Goal: Information Seeking & Learning: Compare options

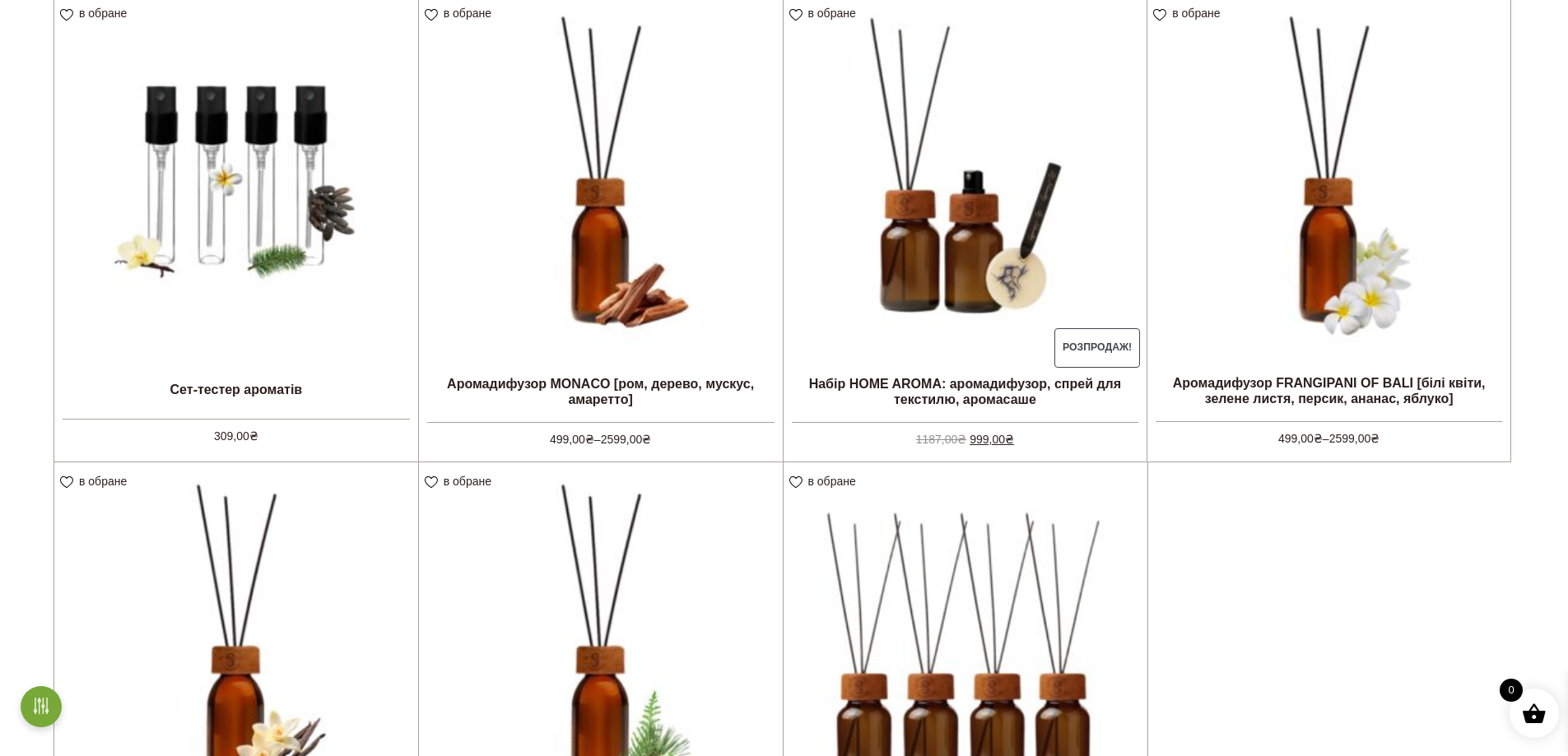
scroll to position [411, 0]
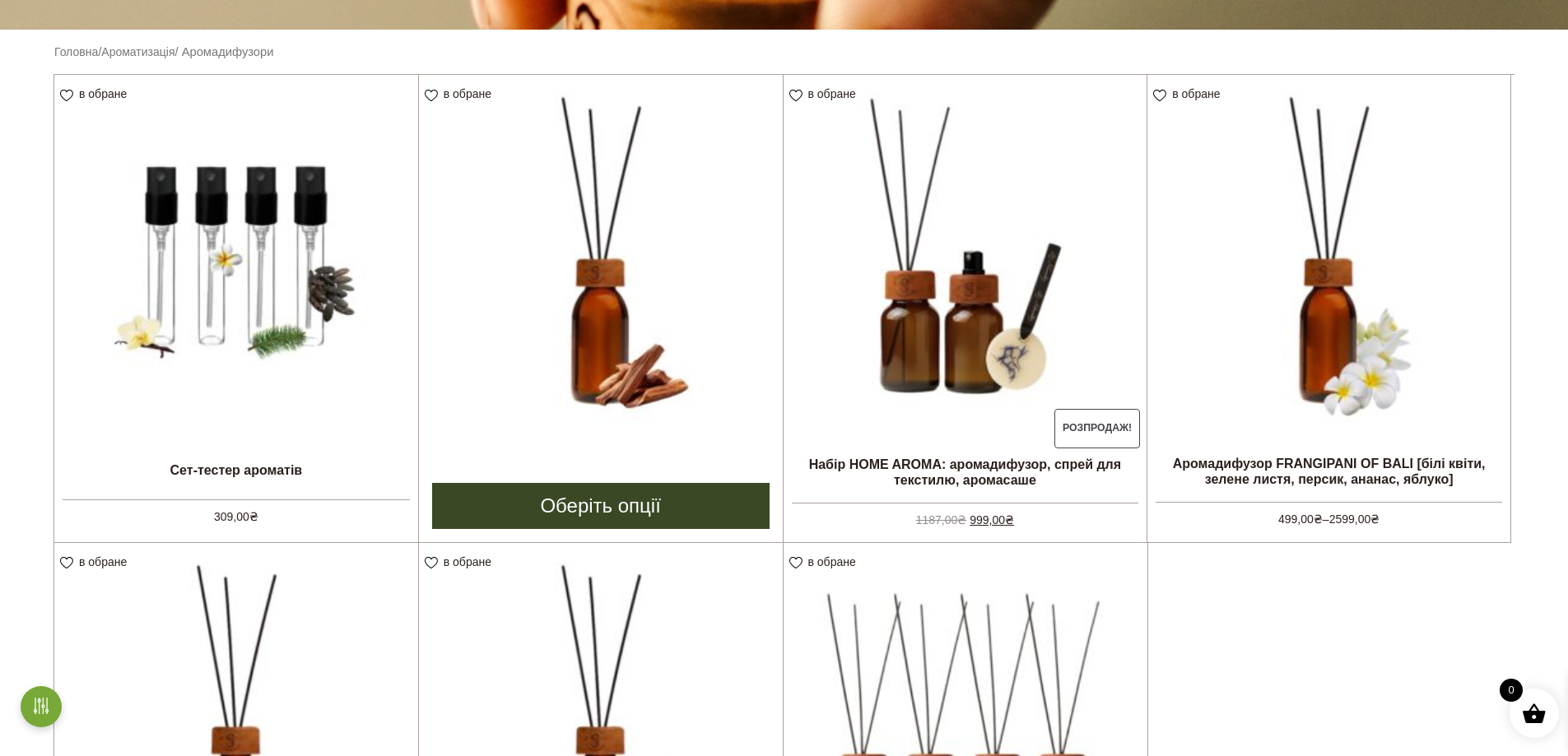
drag, startPoint x: 670, startPoint y: 454, endPoint x: 606, endPoint y: 499, distance: 78.2
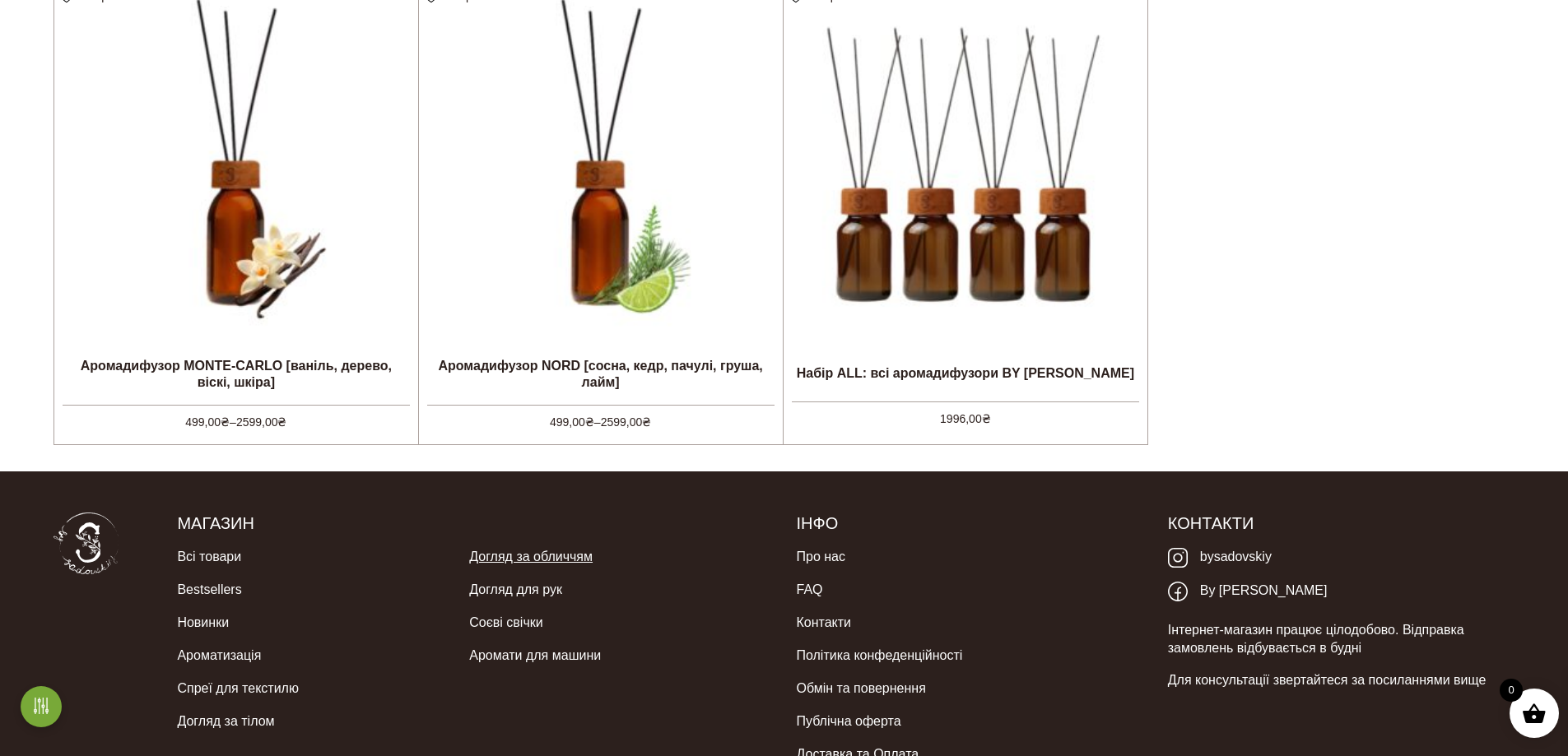
scroll to position [988, 0]
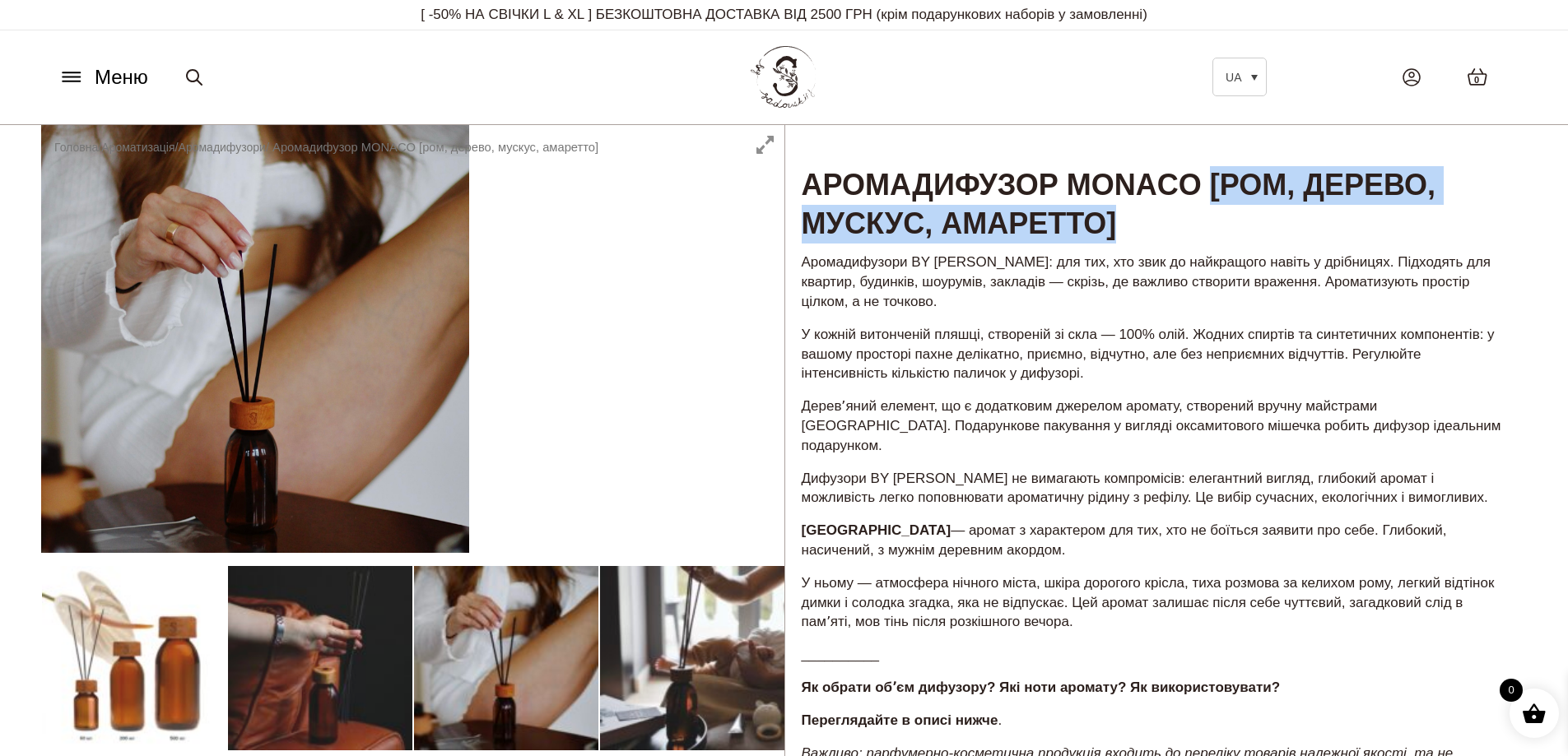
drag, startPoint x: 1250, startPoint y: 181, endPoint x: 1292, endPoint y: 230, distance: 64.5
click at [1292, 230] on h1 "Аромадифузор MONACO [ром, дерево, мускус, амаретто]" at bounding box center [1156, 185] width 742 height 120
copy h1 "[ром, дерево, мускус, амаретто]"
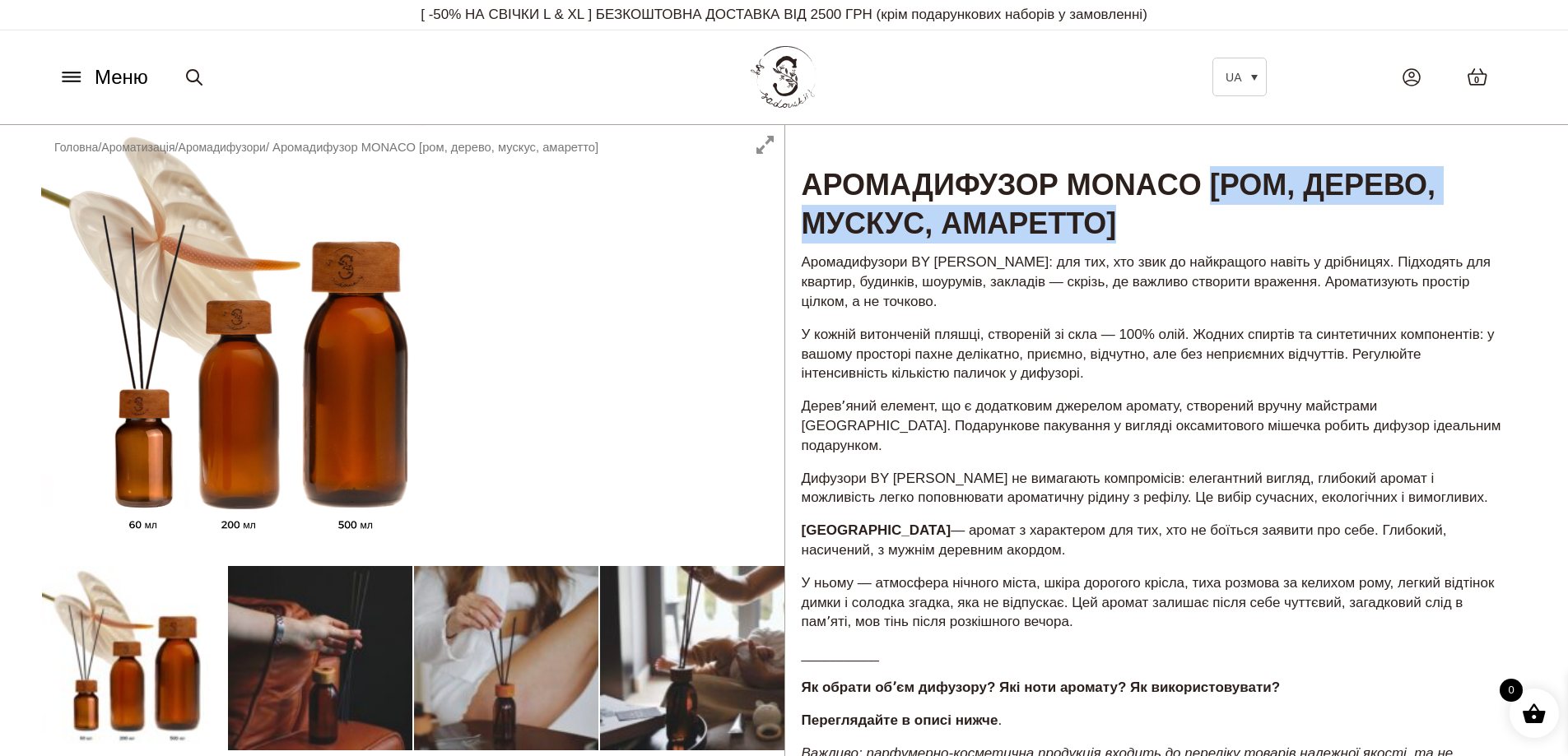
click at [1233, 229] on h1 "Аромадифузор MONACO [ром, дерево, мускус, амаретто]" at bounding box center [1156, 185] width 742 height 120
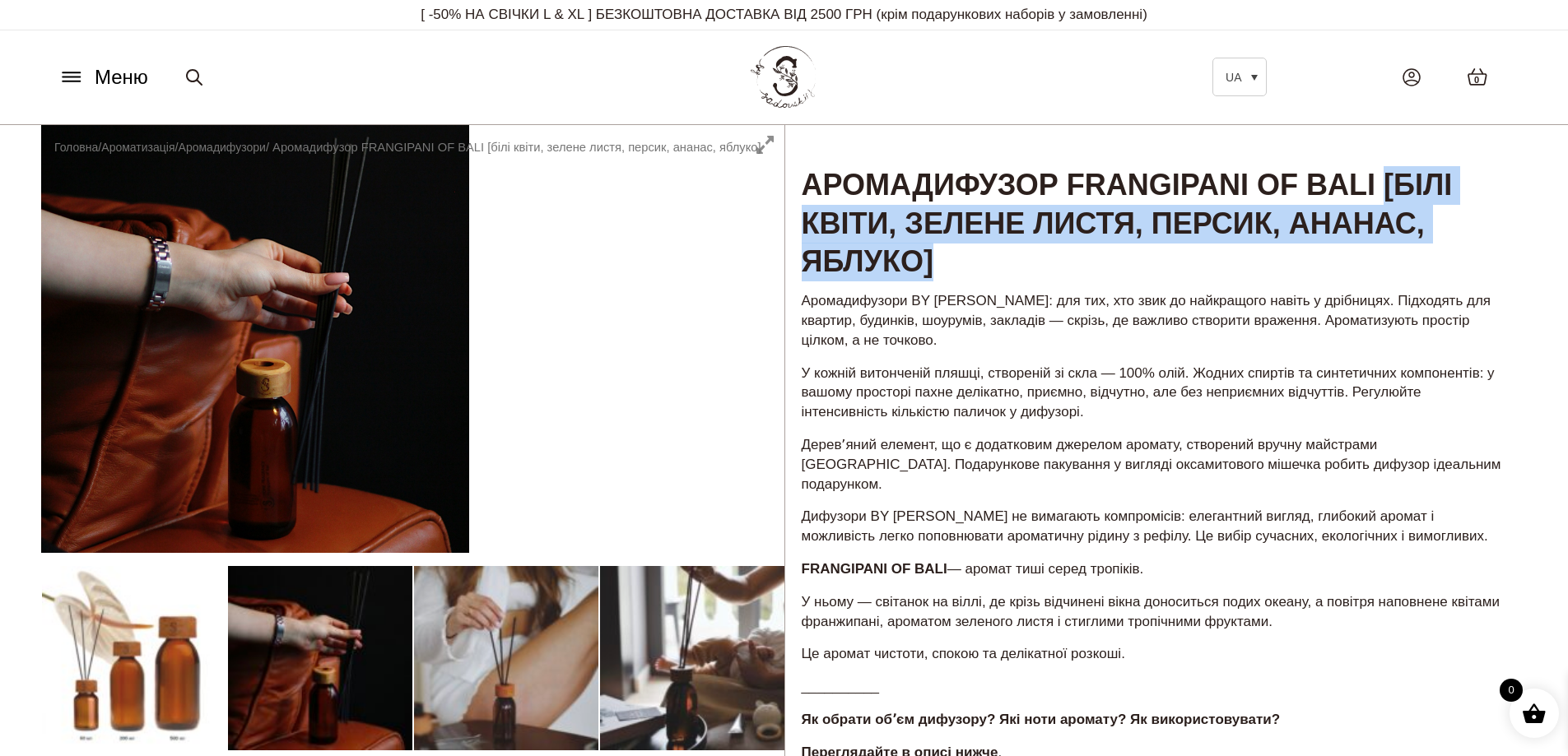
drag, startPoint x: 797, startPoint y: 234, endPoint x: 1140, endPoint y: 270, distance: 344.9
click at [1140, 270] on h1 "Аромадифузор FRANGIPANI OF BALI [білі квіти, зелене листя, персик, ананас, яблу…" at bounding box center [1156, 204] width 742 height 158
copy h1 "[білі квіти, зелене листя, персик, ананас, яблуко]"
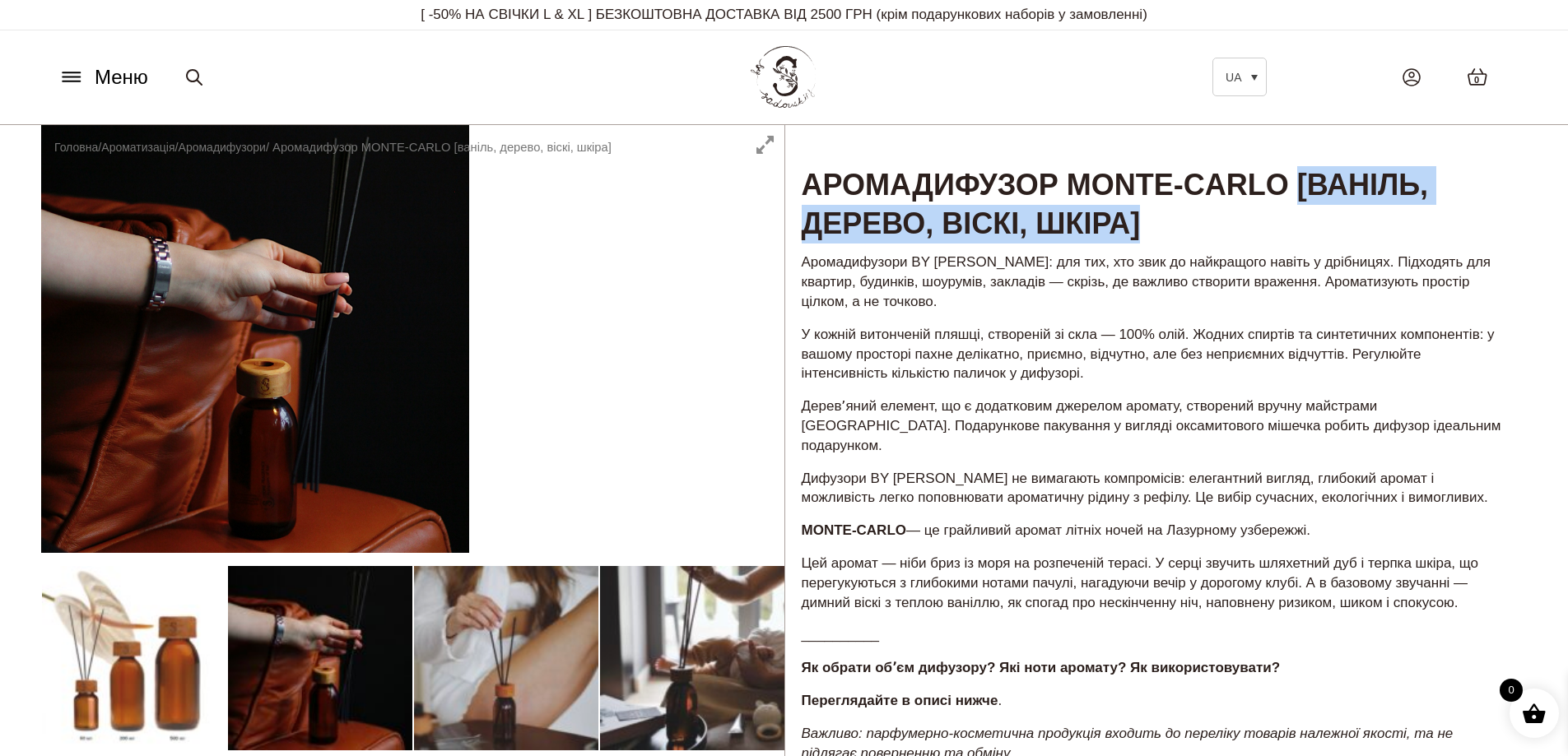
drag, startPoint x: 1349, startPoint y: 179, endPoint x: 1368, endPoint y: 213, distance: 38.9
click at [1368, 213] on h1 "Аромадифузор MONTE-CARLO [ваніль, дерево, віскі, шкіра]" at bounding box center [1156, 185] width 742 height 120
copy h1 "[ваніль, дерево, віскі, шкіра]"
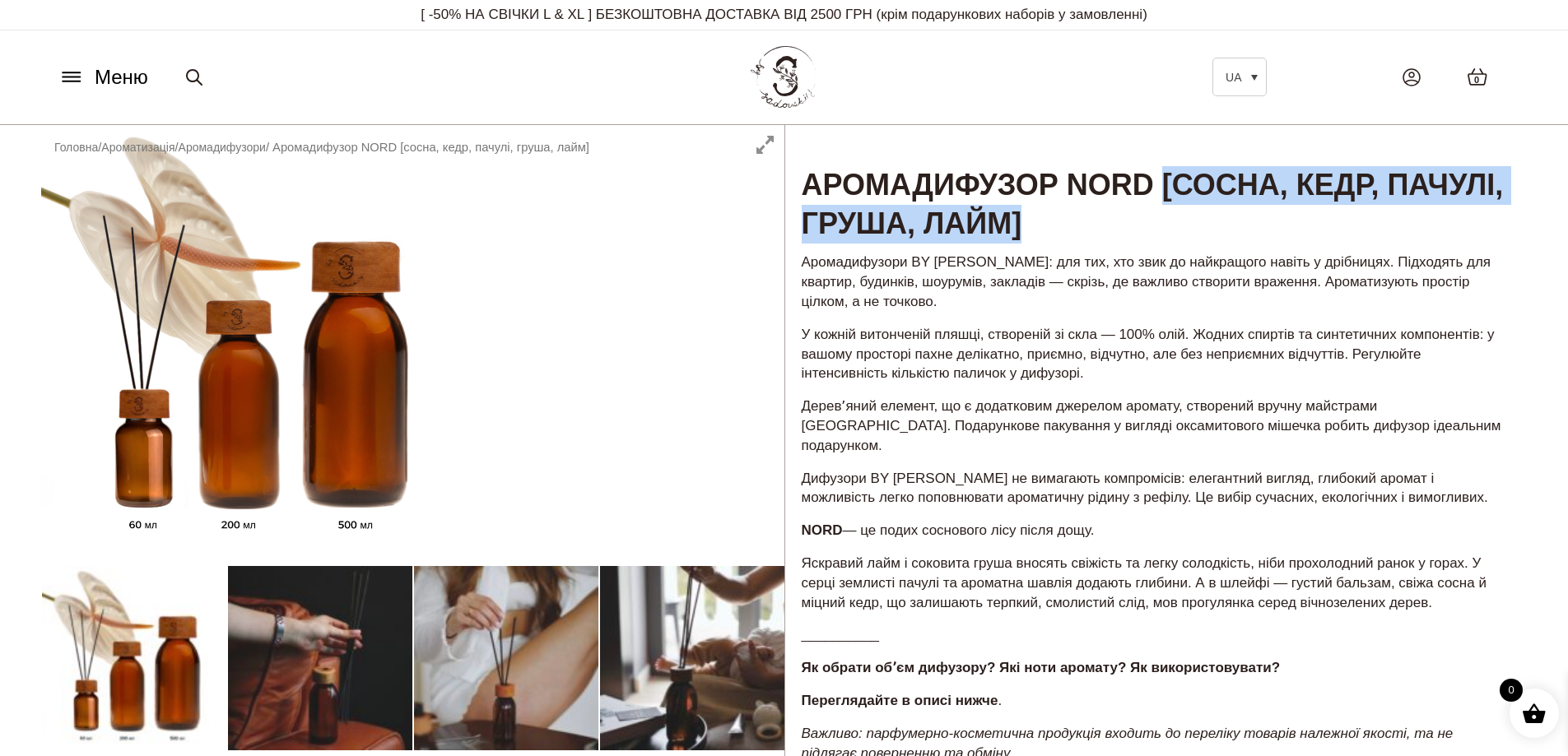
drag, startPoint x: 1198, startPoint y: 183, endPoint x: 1235, endPoint y: 231, distance: 60.6
click at [1235, 230] on h1 "Аромадифузор NORD [сосна, кедр, пачулі, груша, лайм]" at bounding box center [1156, 185] width 742 height 120
copy h1 "[сосна, кедр, пачулі, груша, лайм]"
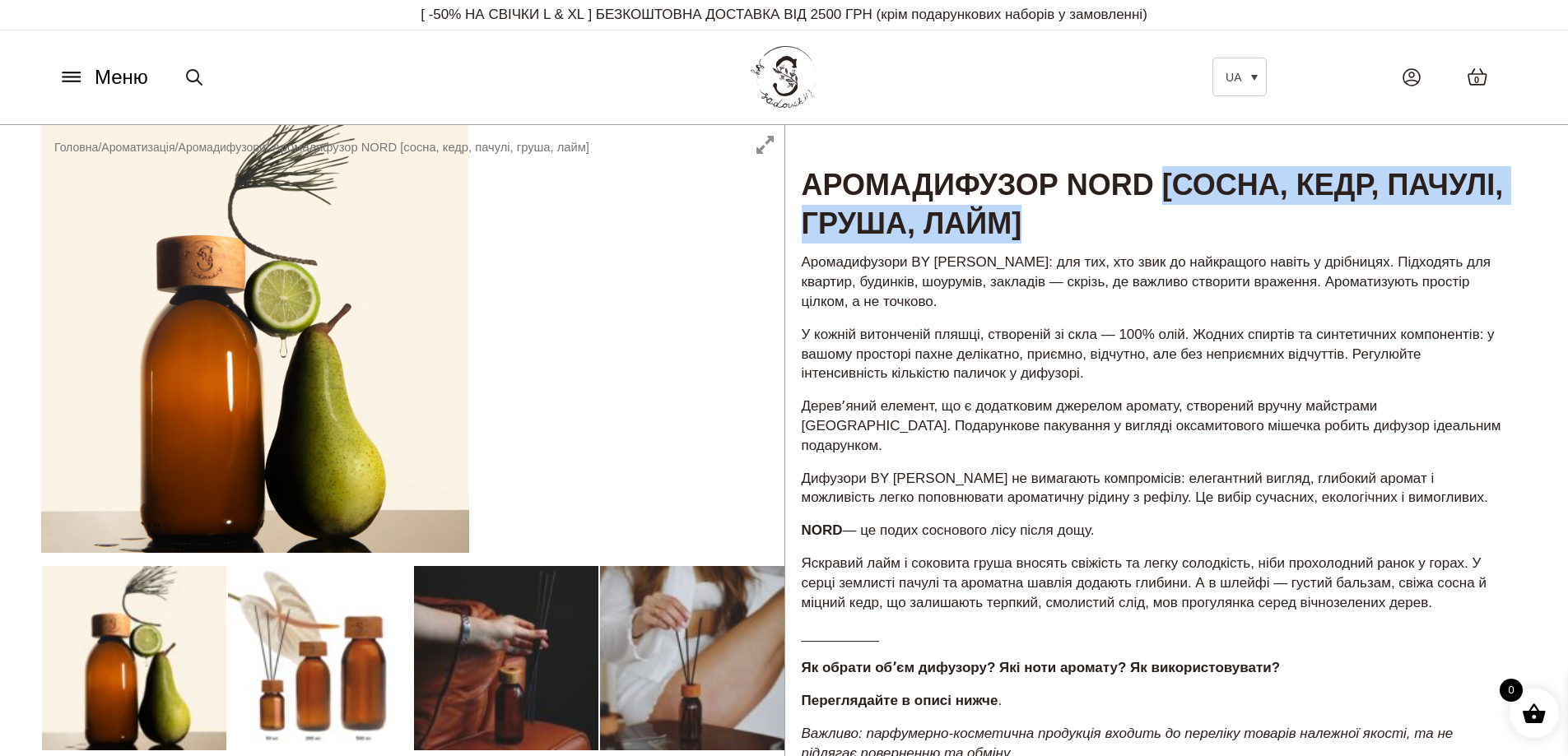
click at [1203, 225] on h1 "Аромадифузор NORD [сосна, кедр, пачулі, груша, лайм]" at bounding box center [1156, 185] width 742 height 120
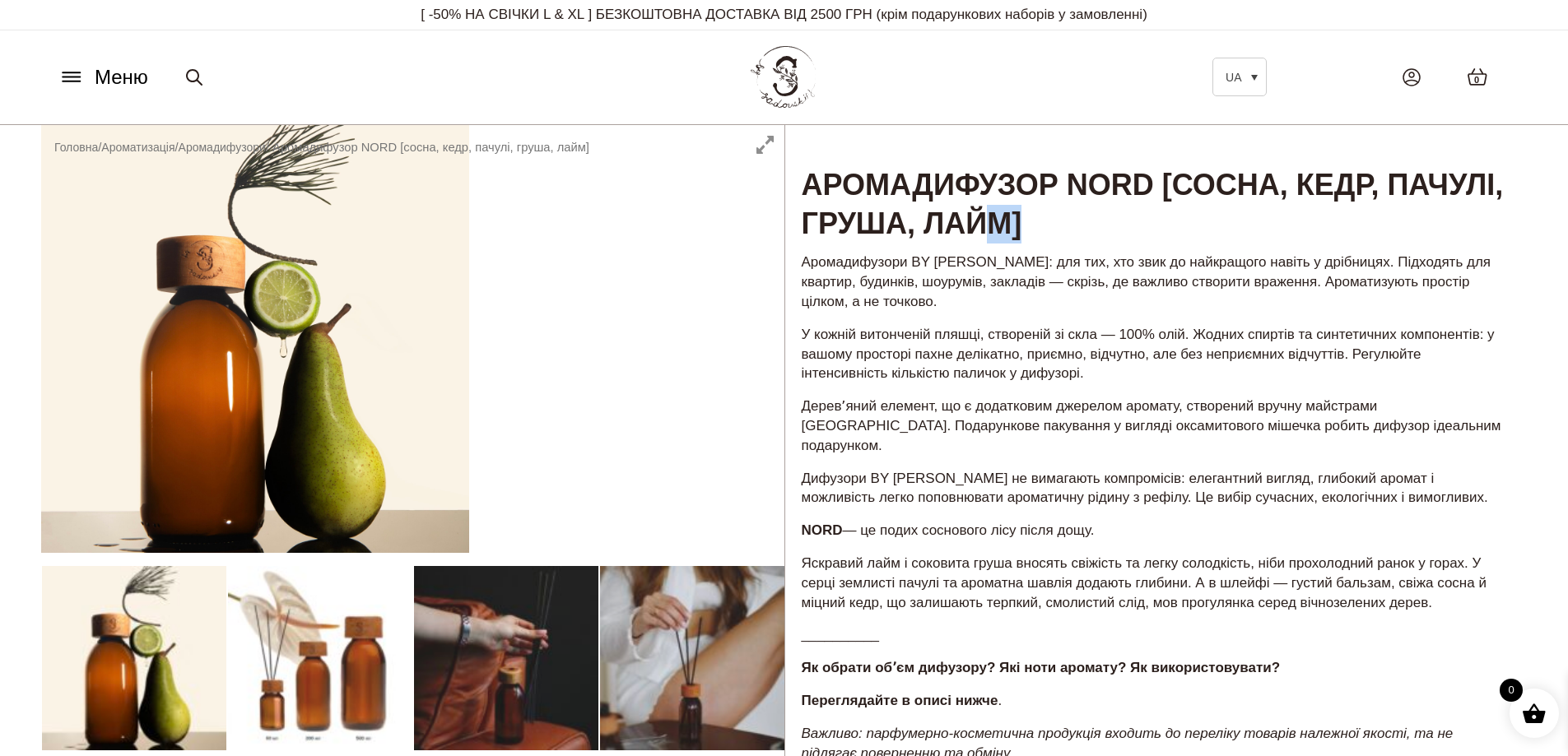
drag, startPoint x: 1167, startPoint y: 220, endPoint x: 1201, endPoint y: 220, distance: 34.0
click at [1201, 220] on h1 "Аромадифузор NORD [сосна, кедр, пачулі, груша, лайм]" at bounding box center [1156, 185] width 742 height 120
click at [1202, 220] on h1 "Аромадифузор NORD [сосна, кедр, пачулі, груша, лайм]" at bounding box center [1156, 185] width 742 height 120
drag, startPoint x: 1259, startPoint y: 231, endPoint x: 1018, endPoint y: 215, distance: 241.5
click at [1018, 215] on h1 "Аромадифузор NORD [сосна, кедр, пачулі, груша, лайм]" at bounding box center [1156, 185] width 742 height 120
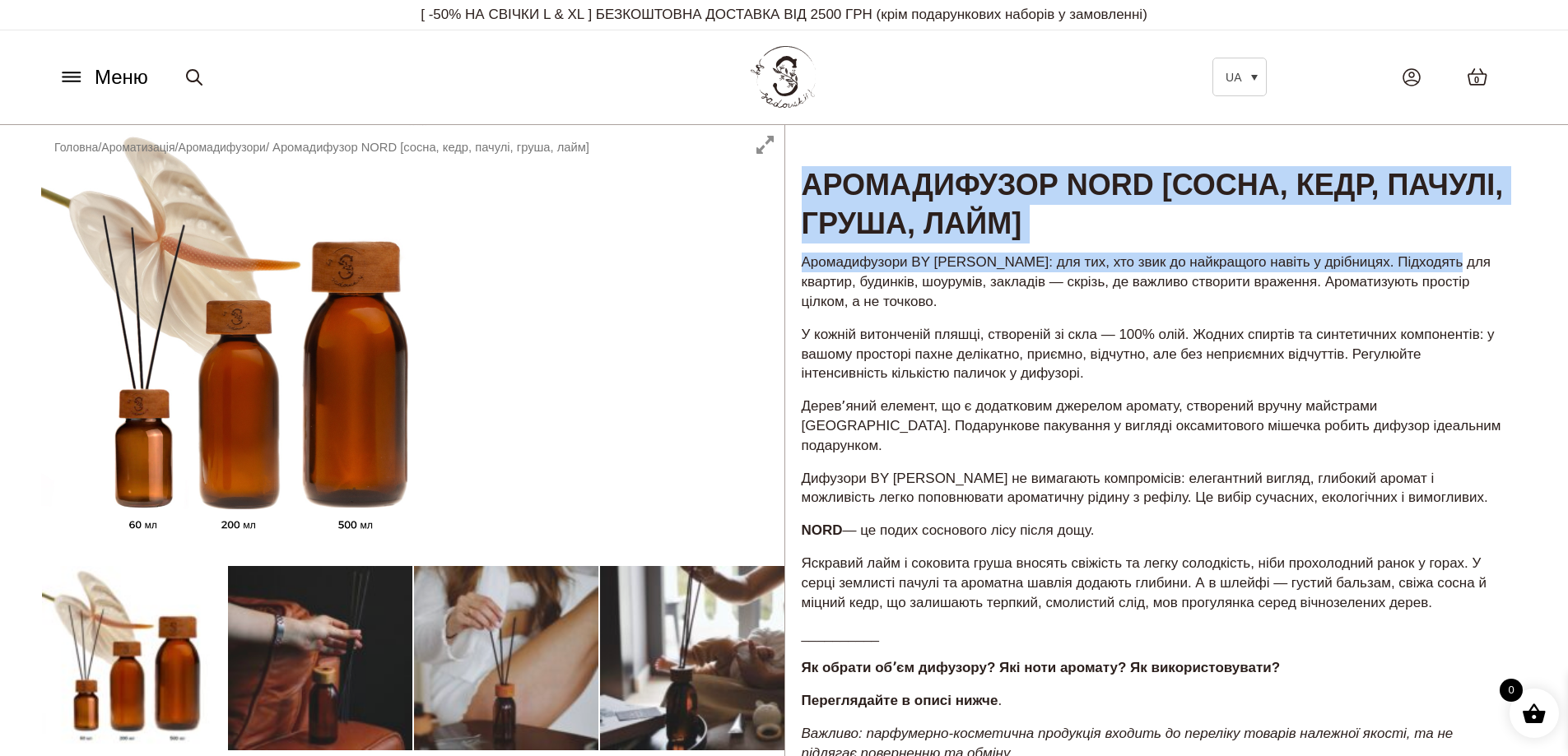
drag, startPoint x: 803, startPoint y: 175, endPoint x: 1494, endPoint y: 272, distance: 697.8
click at [1494, 272] on div "Аромадифузор NORD [сосна, кедр, пачулі, груша, лайм] 499,00 ₴ – 2599,00 ₴ Арома…" at bounding box center [1156, 670] width 743 height 1089
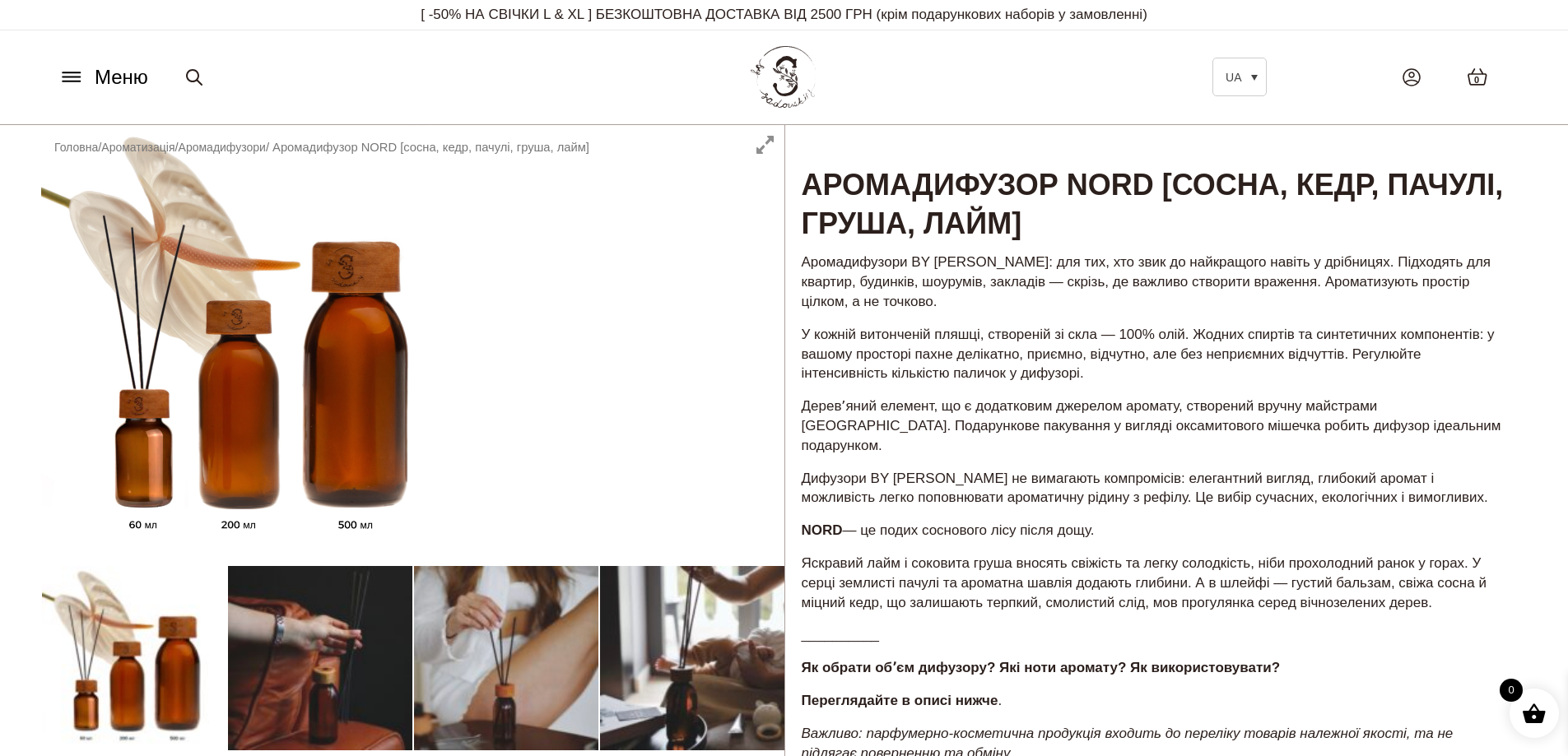
click at [1104, 413] on p "Деревʼяний елемент, що є додатковим джерелом аромату, створений вручну майстрам…" at bounding box center [1156, 426] width 709 height 59
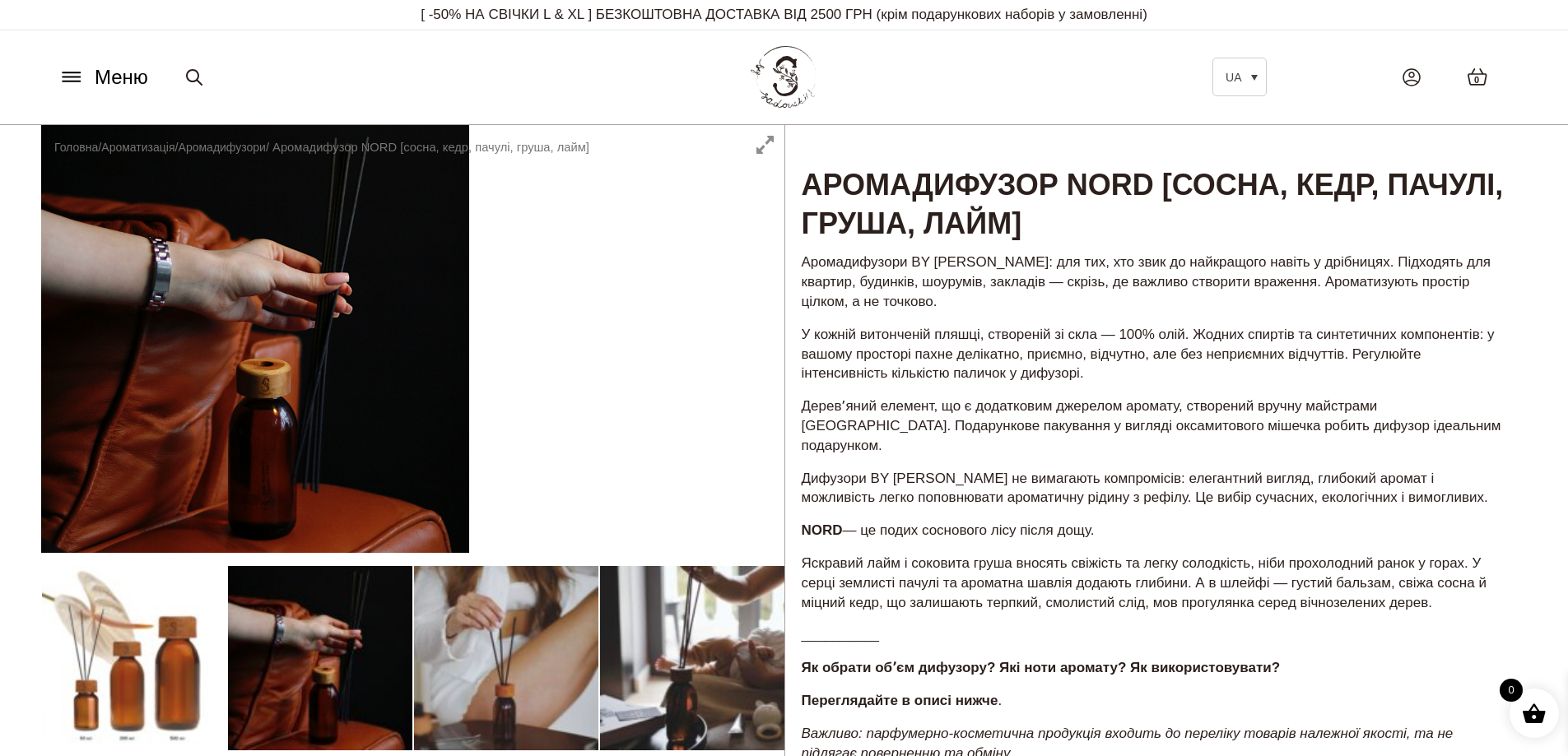
click at [1324, 119] on header "Меню UA Всі товари SALE Ароматизація Аромадифузор Спрей для текстилю Ароматичні…" at bounding box center [784, 78] width 1568 height 95
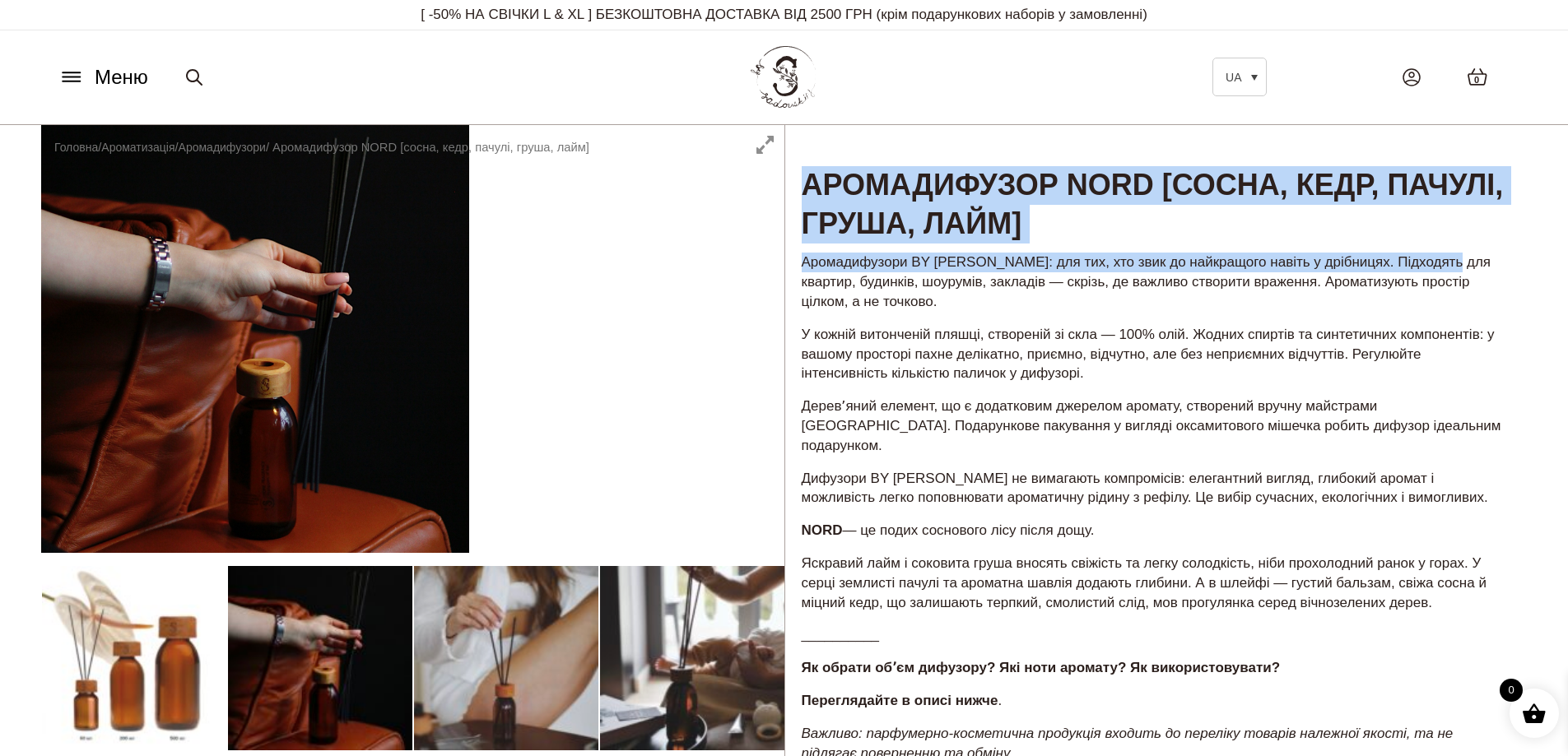
drag, startPoint x: 809, startPoint y: 179, endPoint x: 1467, endPoint y: 258, distance: 662.7
click at [1467, 258] on div "Аромадифузор NORD [сосна, кедр, пачулі, груша, лайм] 499,00 ₴ – 2599,00 ₴ Арома…" at bounding box center [1156, 670] width 743 height 1089
click at [1467, 258] on p "Аромадифузори BY [PERSON_NAME]: для тих, хто звик до найкращого навіть у дрібни…" at bounding box center [1156, 282] width 709 height 59
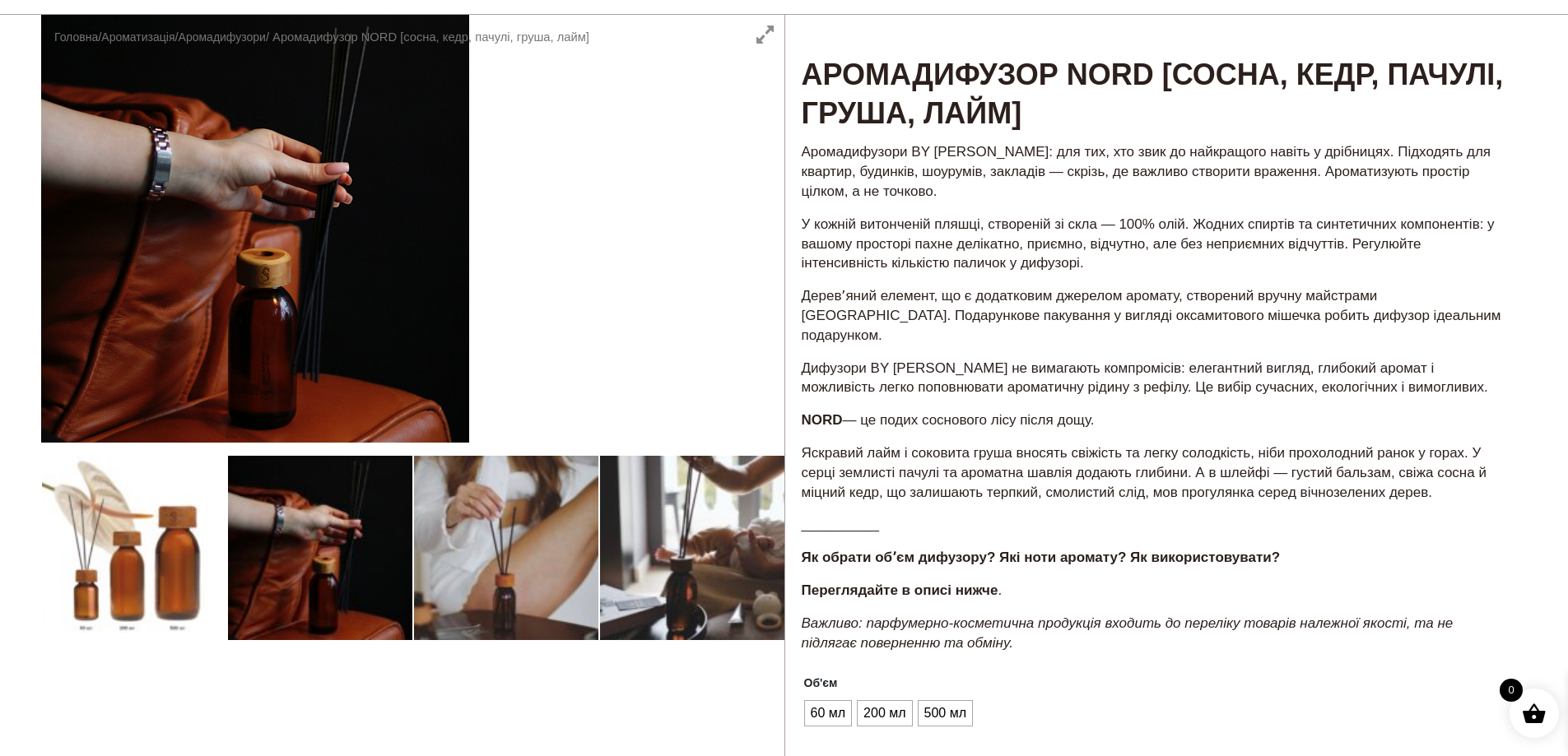
scroll to position [329, 0]
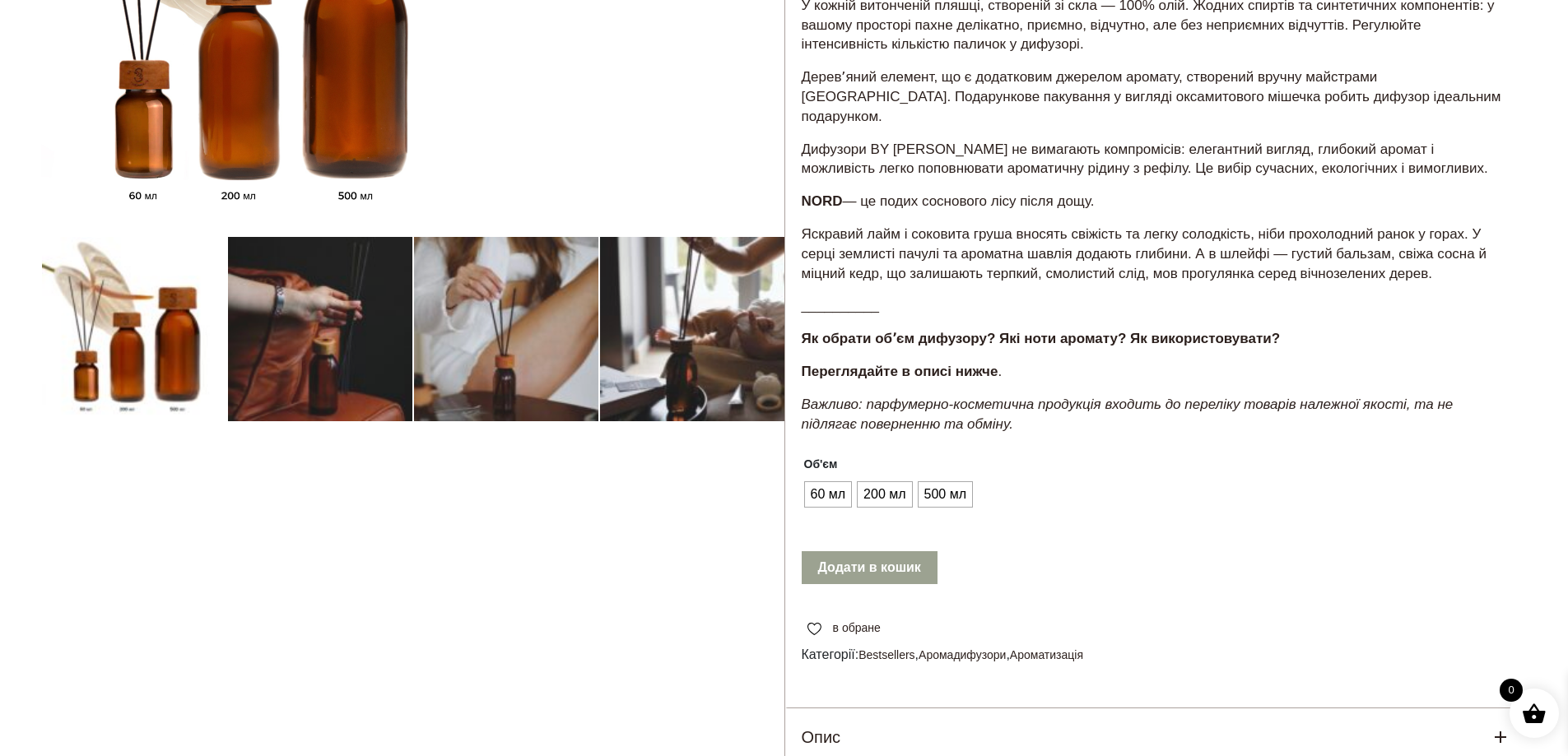
click at [148, 356] on div at bounding box center [413, 340] width 743 height 1089
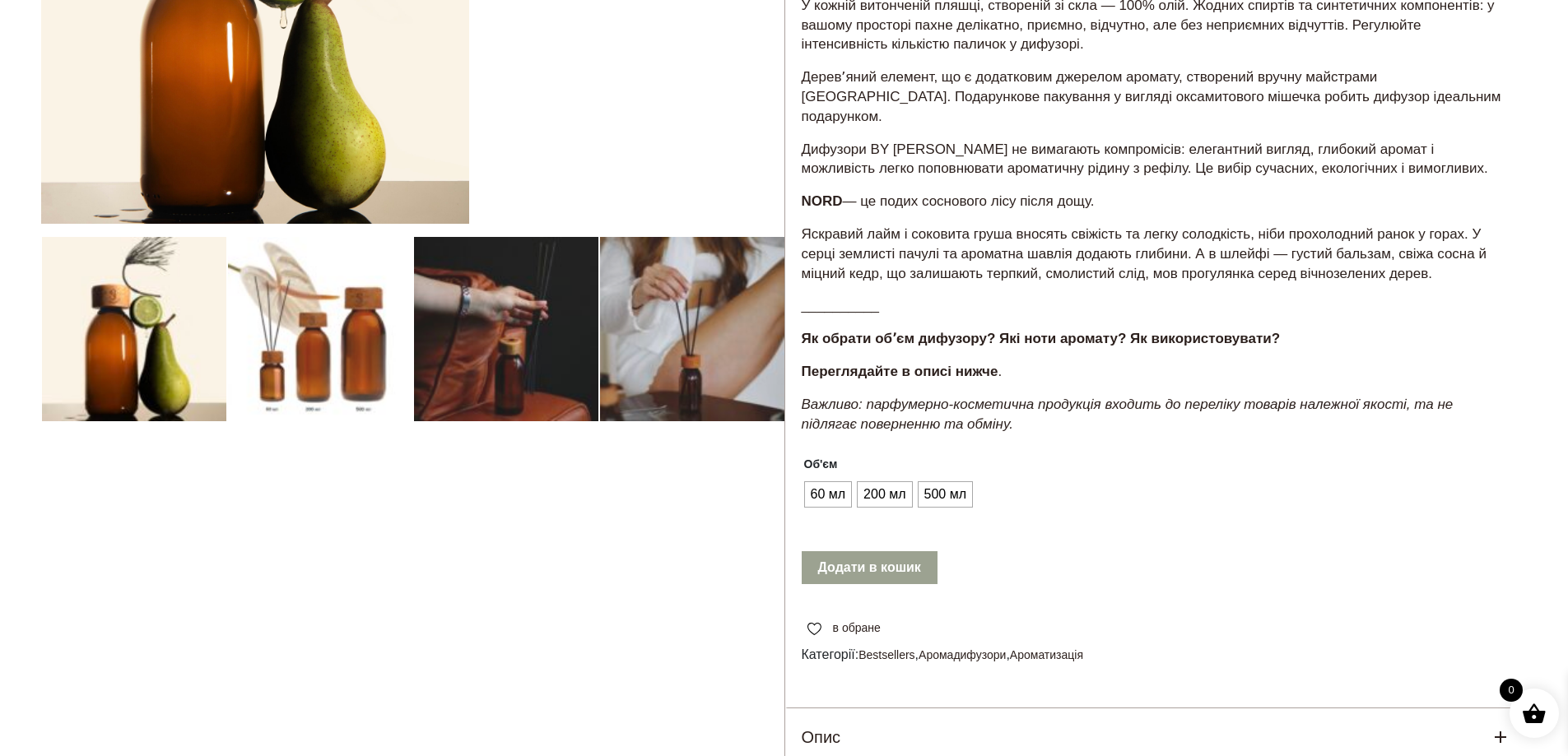
click at [803, 484] on ul "60 мл 200 мл 500 мл" at bounding box center [887, 494] width 171 height 31
click at [815, 482] on span "60 мл" at bounding box center [828, 494] width 43 height 26
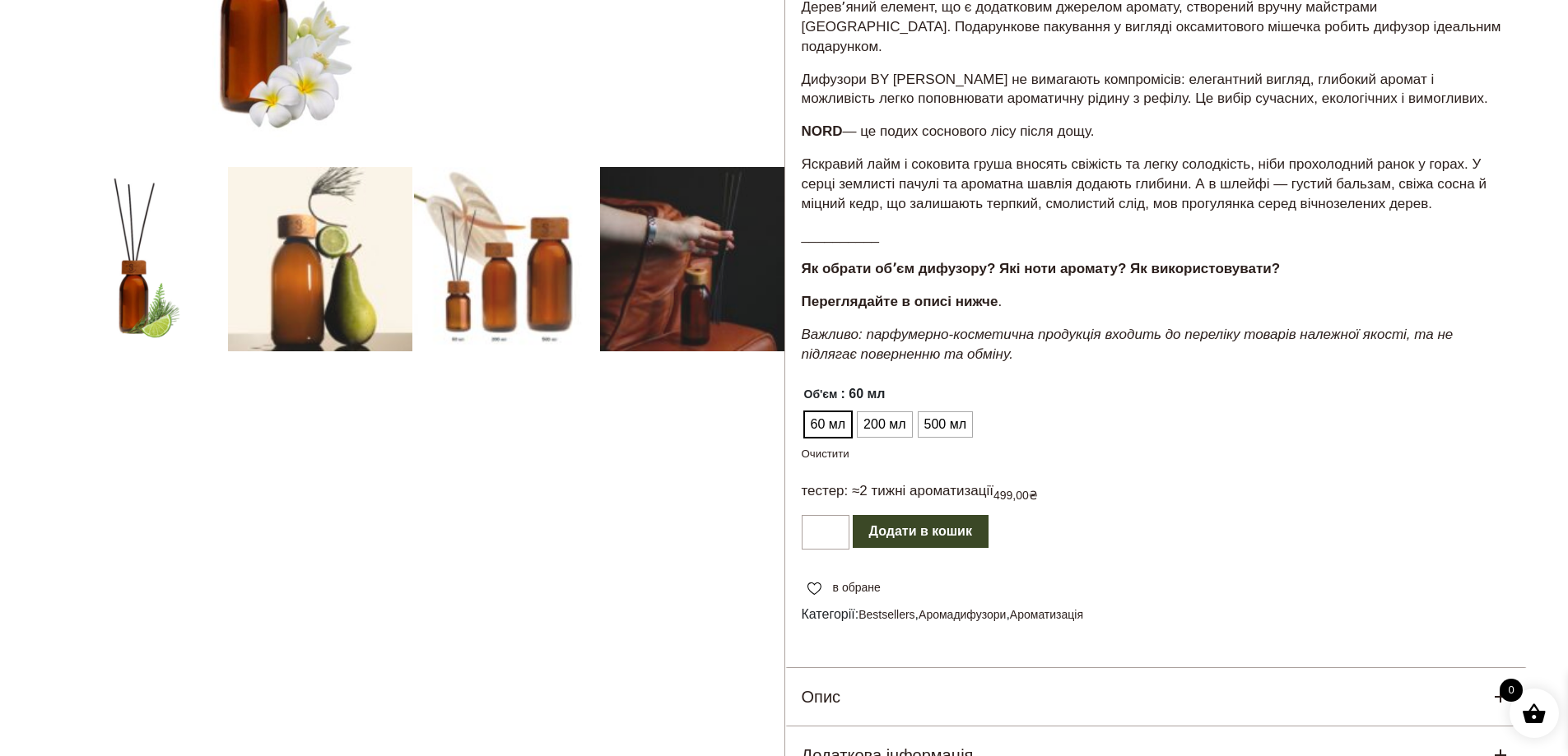
scroll to position [494, 0]
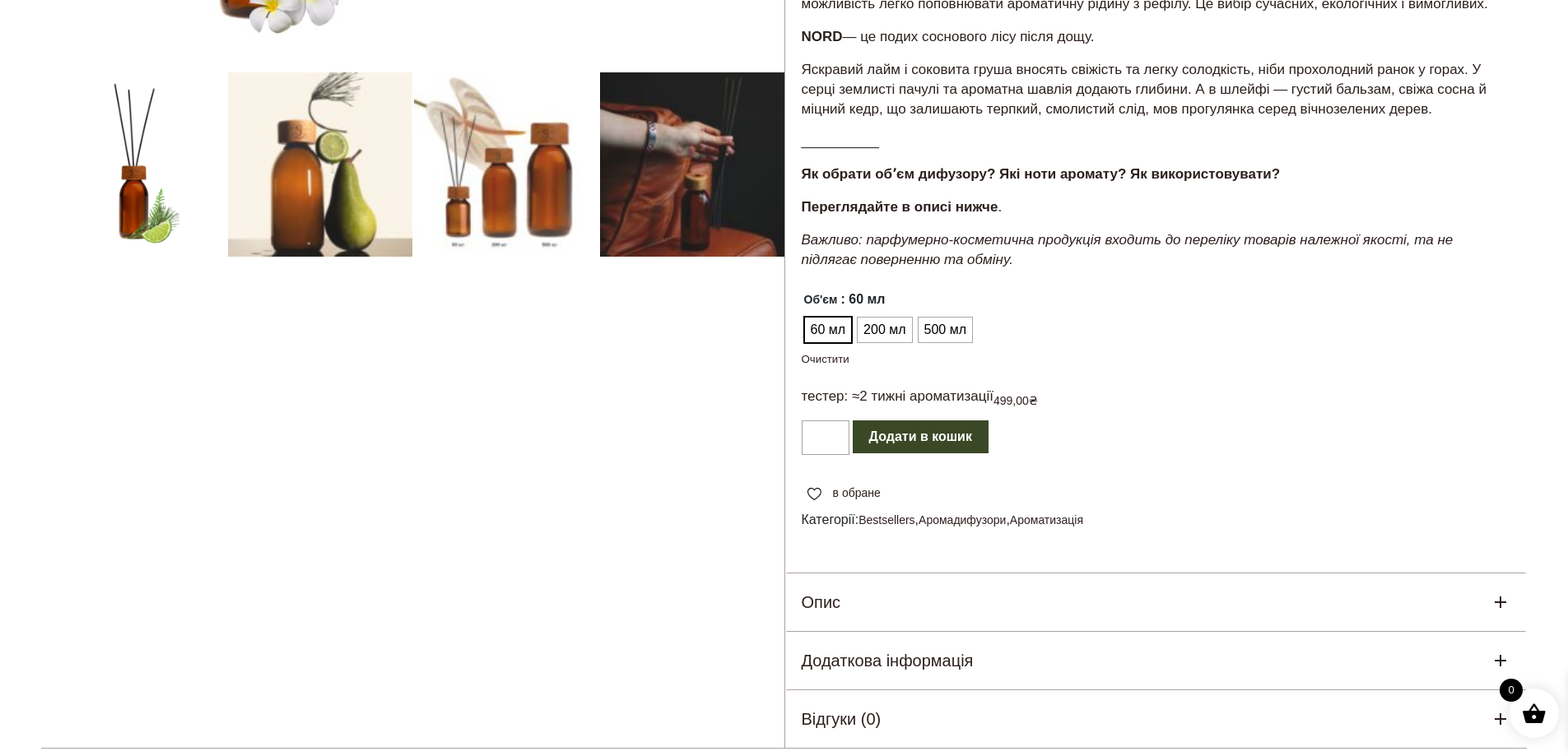
click at [894, 574] on div "Опис" at bounding box center [1156, 602] width 742 height 58
